Goal: Task Accomplishment & Management: Use online tool/utility

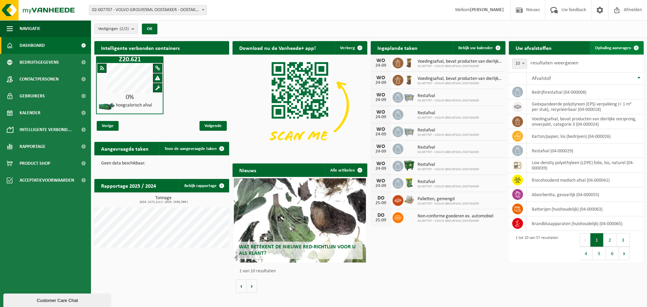
click at [610, 51] on link "Ophaling aanvragen" at bounding box center [616, 47] width 53 height 13
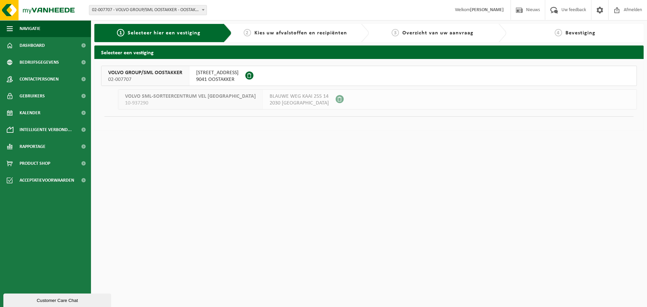
click at [177, 81] on span "02-007707" at bounding box center [145, 79] width 74 height 7
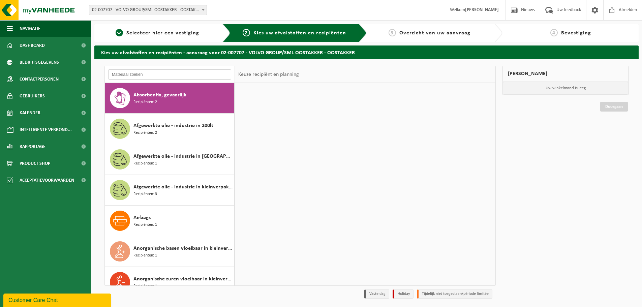
click at [150, 76] on input "text" at bounding box center [169, 74] width 123 height 10
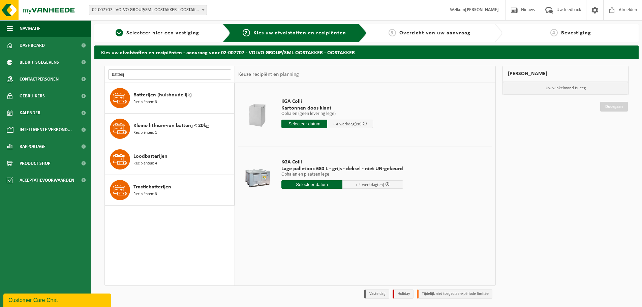
type input "batterij"
click at [160, 131] on div "Kleine lithium-ion batterij < 20kg Recipiënten: 1" at bounding box center [182, 129] width 99 height 20
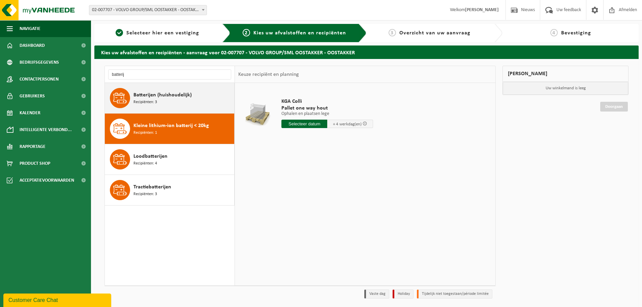
click at [154, 100] on span "Recipiënten: 3" at bounding box center [145, 102] width 24 height 6
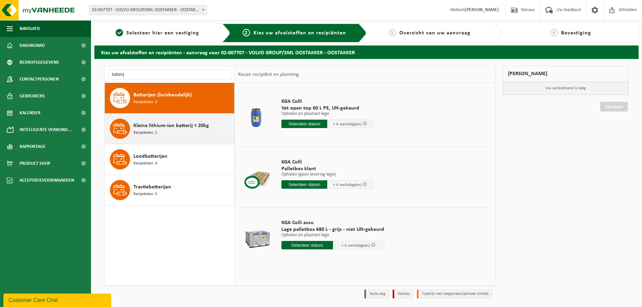
click at [155, 130] on span "Recipiënten: 1" at bounding box center [145, 133] width 24 height 6
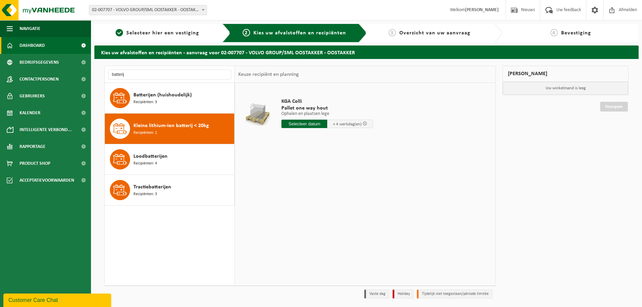
click at [54, 41] on link "Dashboard" at bounding box center [45, 45] width 91 height 17
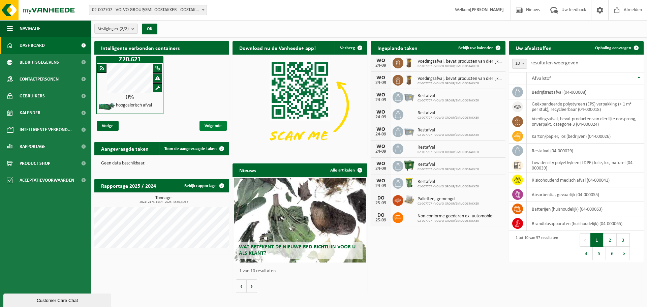
click at [209, 127] on span "Volgende" at bounding box center [212, 126] width 27 height 10
click at [112, 125] on span "Vorige" at bounding box center [108, 126] width 22 height 10
click at [218, 124] on span "Volgende" at bounding box center [212, 126] width 27 height 10
click at [209, 124] on span "Volgende" at bounding box center [212, 126] width 27 height 10
click at [55, 131] on span "Intelligente verbond..." at bounding box center [46, 129] width 52 height 17
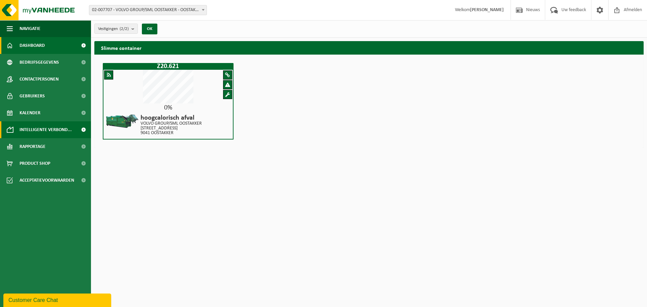
click at [42, 49] on span "Dashboard" at bounding box center [32, 45] width 25 height 17
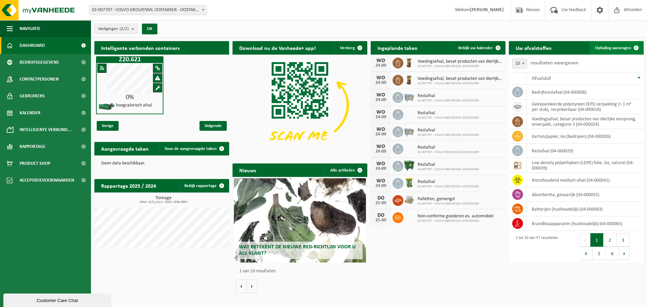
click at [612, 46] on span "Ophaling aanvragen" at bounding box center [613, 48] width 36 height 4
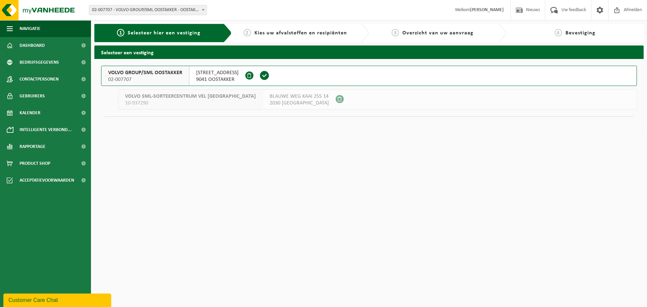
click at [213, 76] on span "9041 OOSTAKKER" at bounding box center [217, 79] width 42 height 7
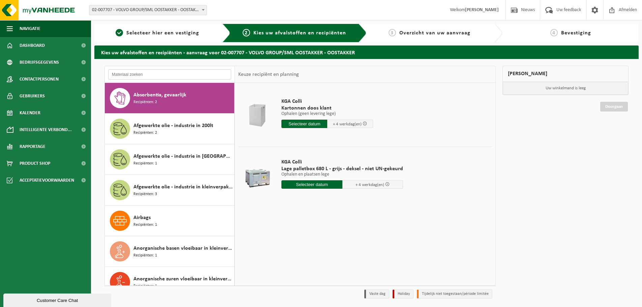
click at [168, 71] on input "text" at bounding box center [169, 74] width 123 height 10
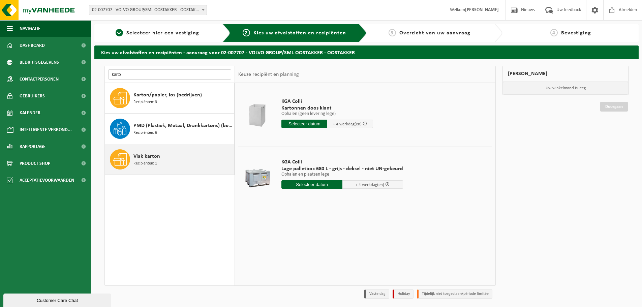
type input "karto"
click at [155, 155] on span "Vlak karton" at bounding box center [146, 156] width 27 height 8
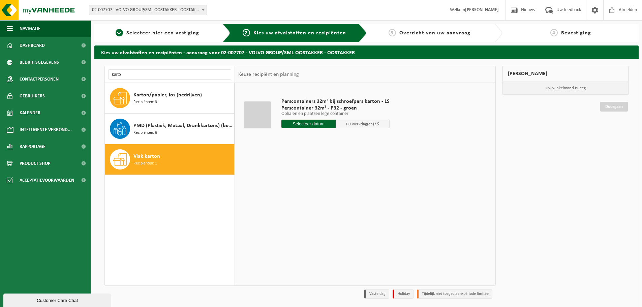
click at [313, 125] on input "text" at bounding box center [308, 124] width 54 height 8
click at [312, 194] on div "24" at bounding box center [312, 194] width 12 height 11
type input "Van 2025-09-24"
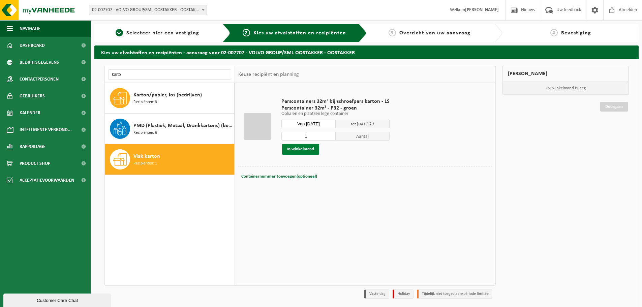
click at [306, 150] on button "In winkelmand" at bounding box center [300, 149] width 37 height 11
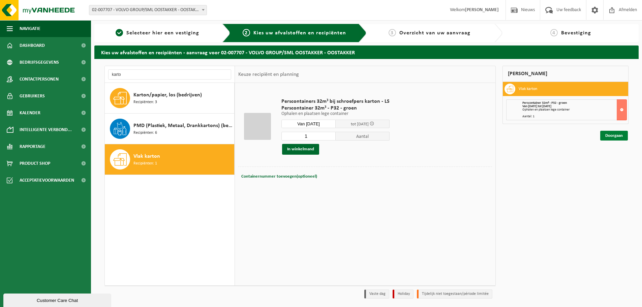
click at [605, 135] on link "Doorgaan" at bounding box center [614, 136] width 28 height 10
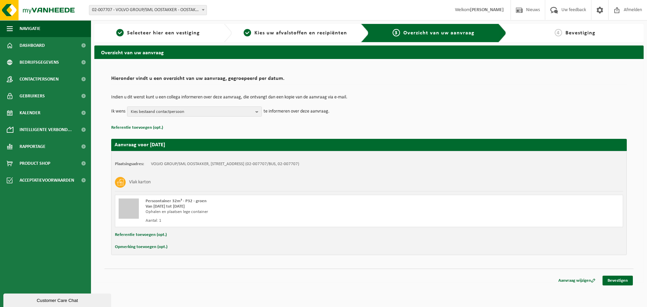
click at [144, 248] on button "Opmerking toevoegen (opt.)" at bounding box center [141, 247] width 53 height 9
click at [170, 249] on input "text" at bounding box center [382, 248] width 468 height 10
type input "a"
click at [241, 115] on span "Kies bestaand contactpersoon" at bounding box center [192, 112] width 122 height 10
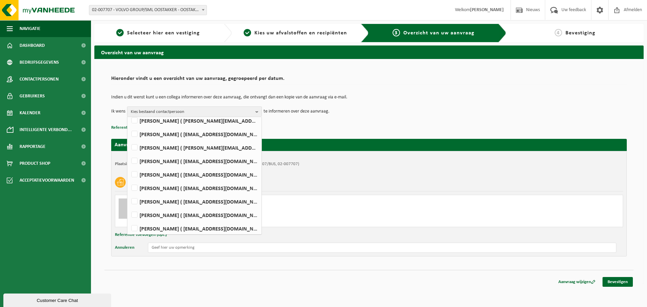
scroll to position [211, 0]
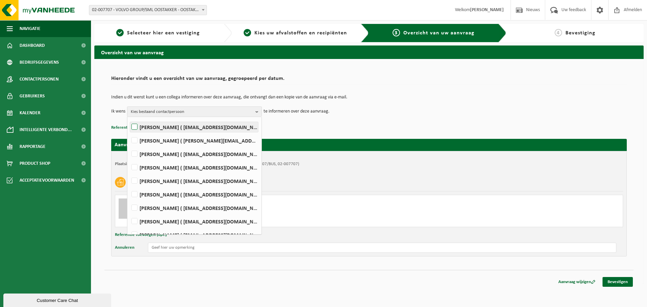
click at [164, 128] on label "Wout Muylaert ( wout.muylaert@volvo.com )" at bounding box center [194, 127] width 128 height 10
click at [129, 119] on input "Wout Muylaert ( wout.muylaert@volvo.com )" at bounding box center [129, 118] width 0 height 0
checkbox input "true"
click at [624, 284] on link "Bevestigen" at bounding box center [617, 282] width 30 height 10
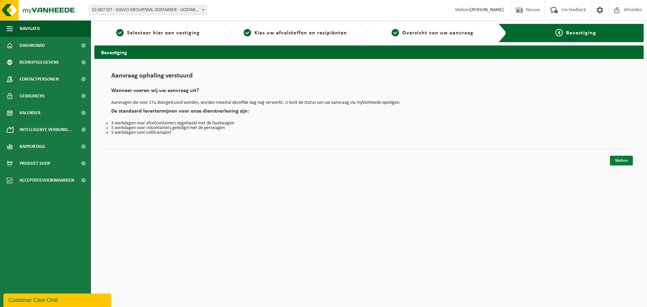
click at [618, 161] on link "Sluiten" at bounding box center [621, 161] width 23 height 10
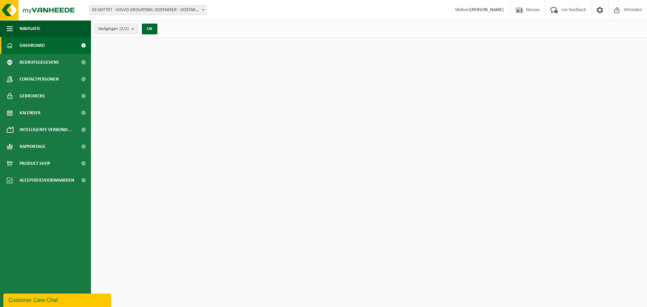
click at [293, 117] on img at bounding box center [299, 105] width 135 height 101
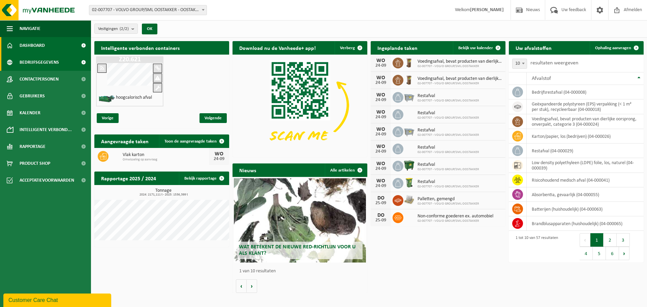
click at [39, 61] on span "Bedrijfsgegevens" at bounding box center [39, 62] width 39 height 17
